Goal: Transaction & Acquisition: Obtain resource

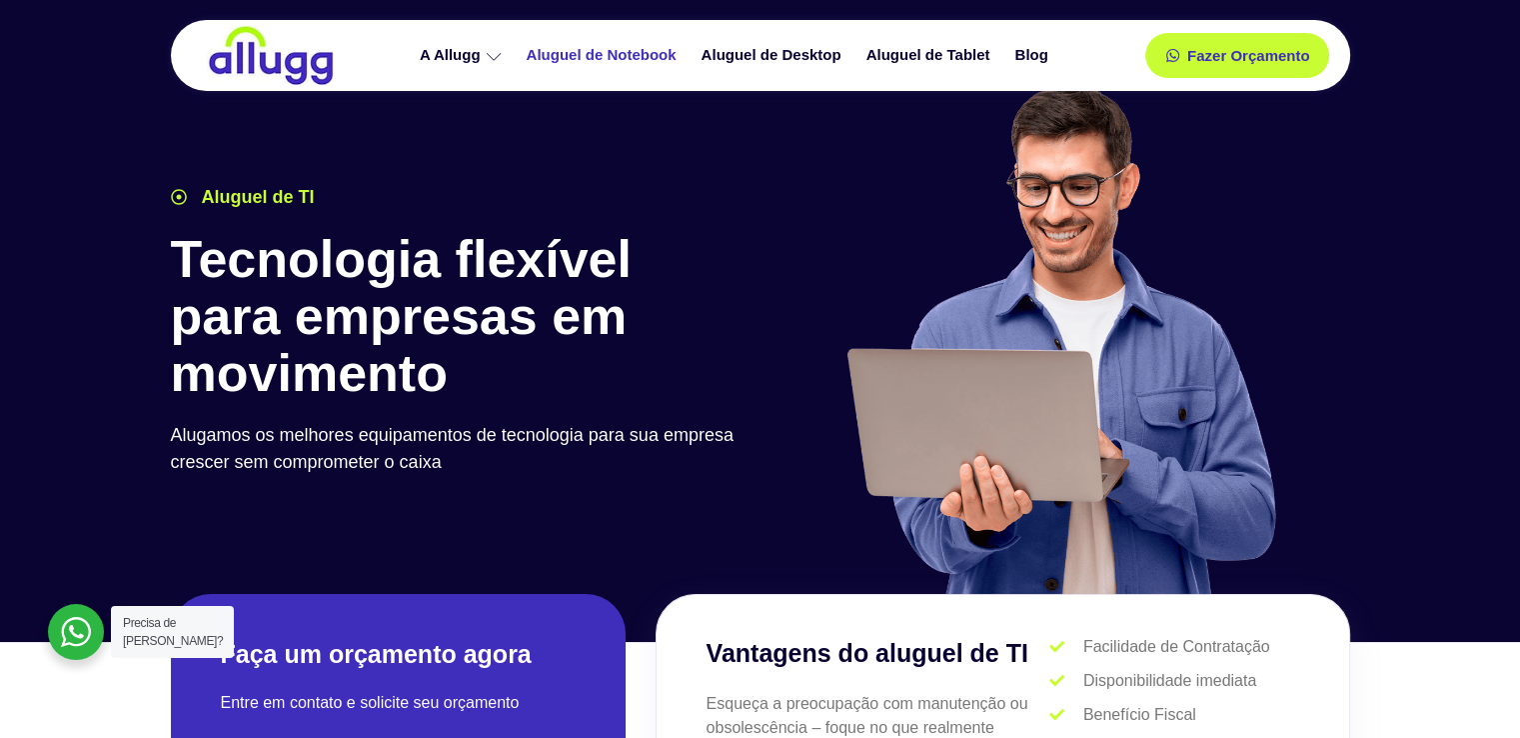
click at [599, 49] on link "Aluguel de Notebook" at bounding box center [604, 55] width 175 height 35
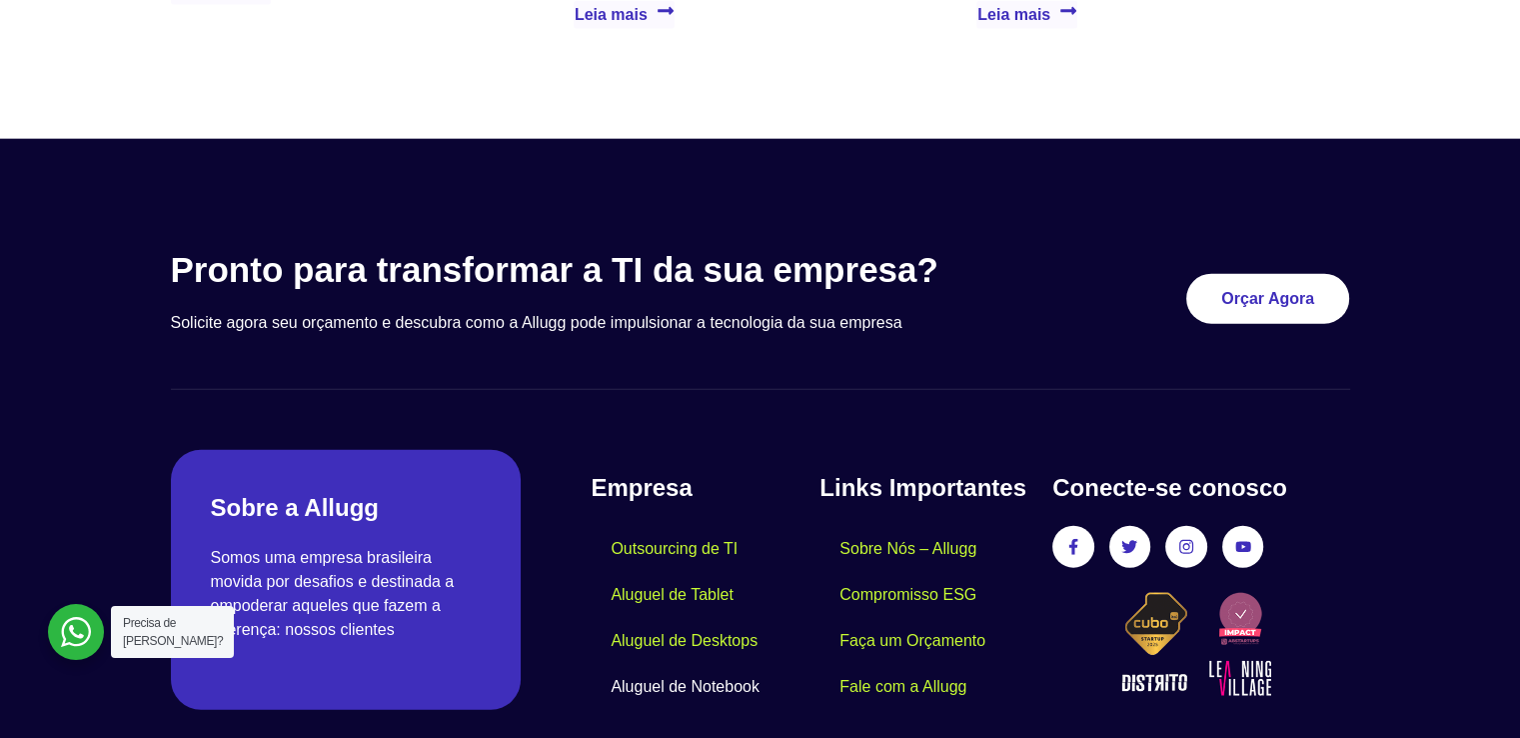
scroll to position [4995, 0]
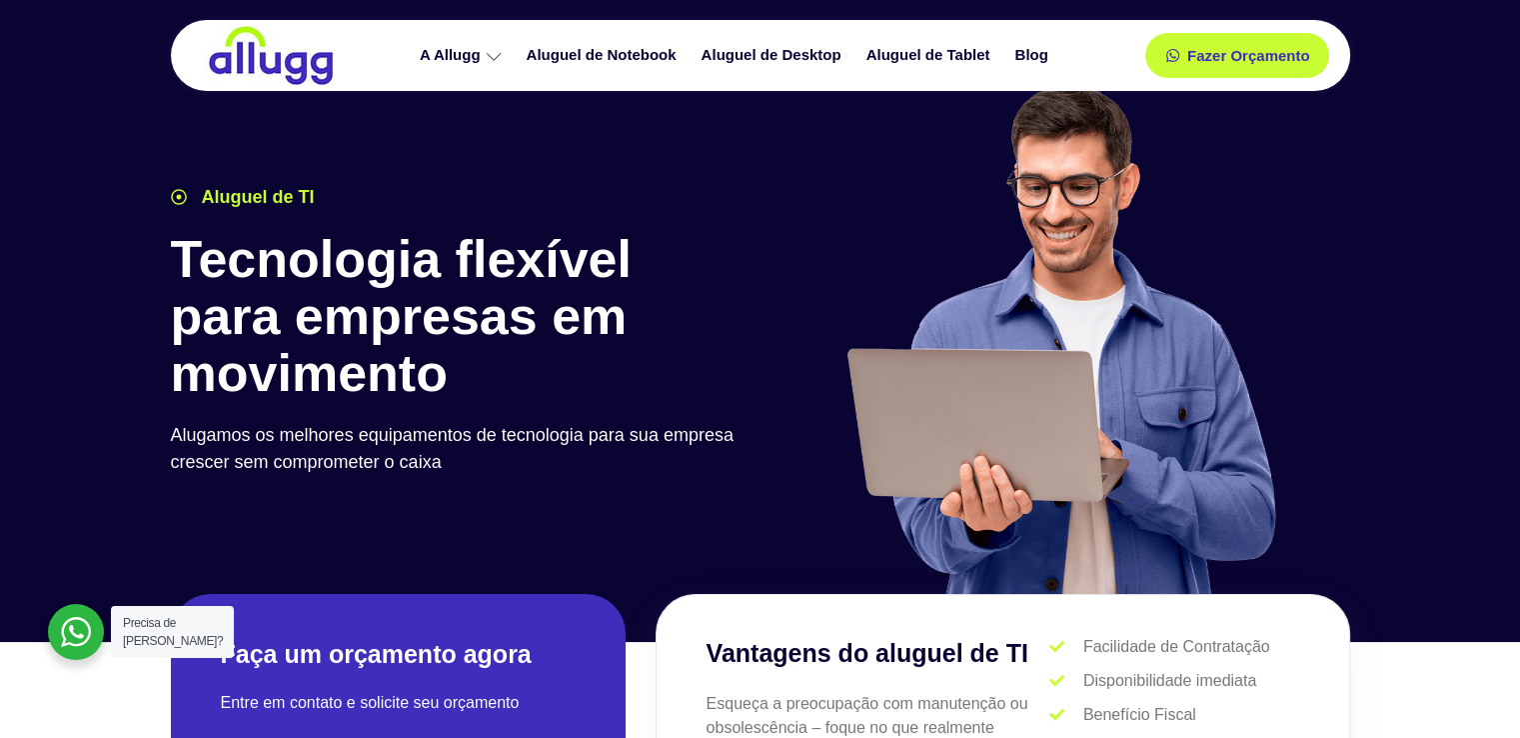
click at [35, 305] on div at bounding box center [760, 311] width 1520 height 661
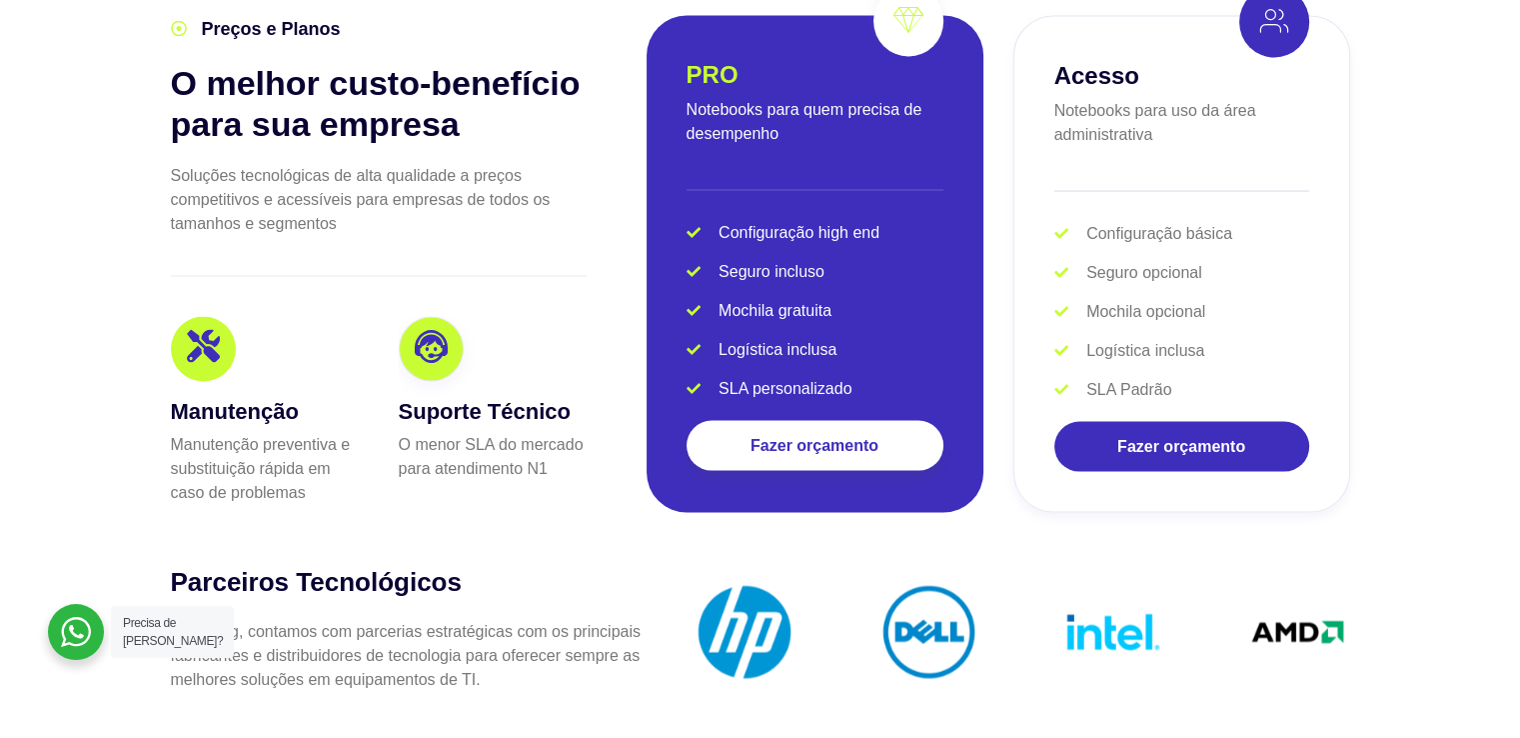
scroll to position [3626, 0]
